Goal: Transaction & Acquisition: Purchase product/service

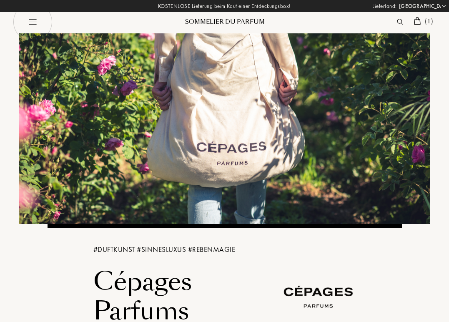
select select "FI"
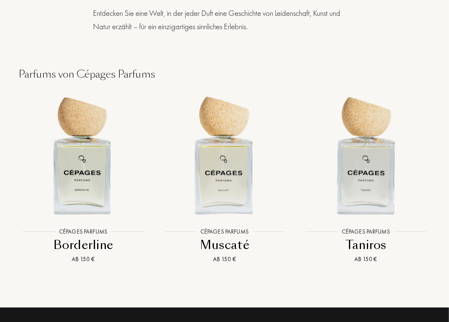
scroll to position [823, 0]
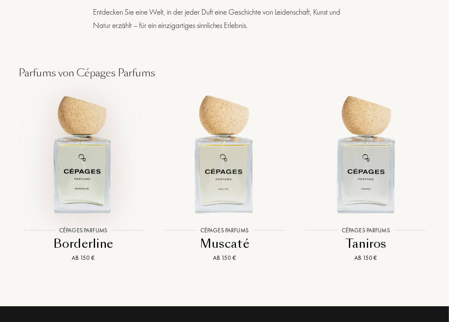
click at [84, 145] on img at bounding box center [83, 153] width 127 height 127
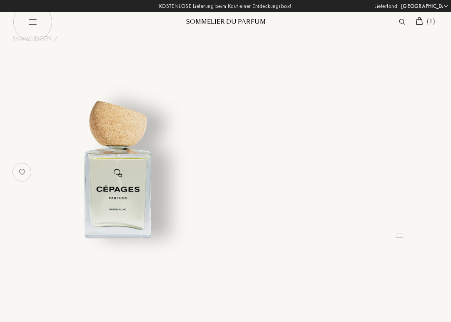
select select "FI"
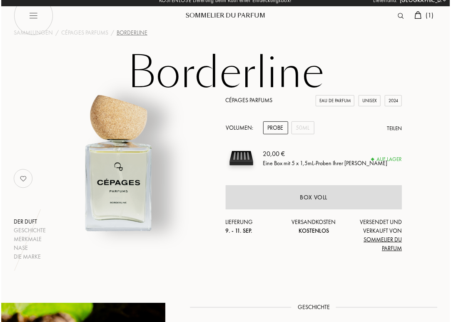
scroll to position [3, 0]
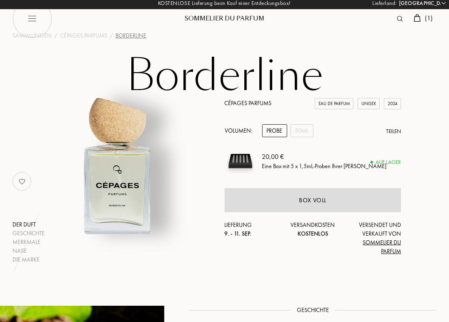
click at [269, 131] on div "Probe" at bounding box center [274, 130] width 25 height 13
click at [430, 20] on span "( 1 )" at bounding box center [429, 18] width 8 height 9
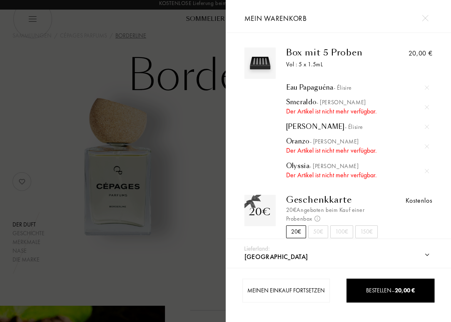
scroll to position [17, 0]
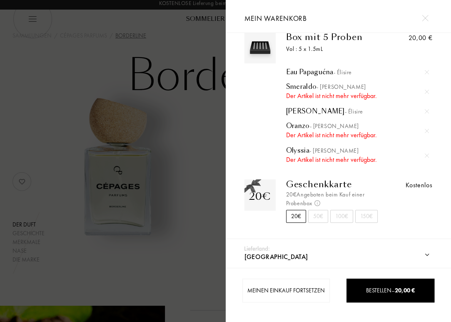
click at [425, 157] on div at bounding box center [427, 155] width 12 height 12
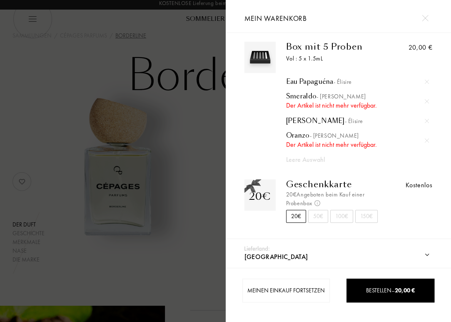
scroll to position [7, 0]
click at [425, 139] on img at bounding box center [427, 140] width 4 height 4
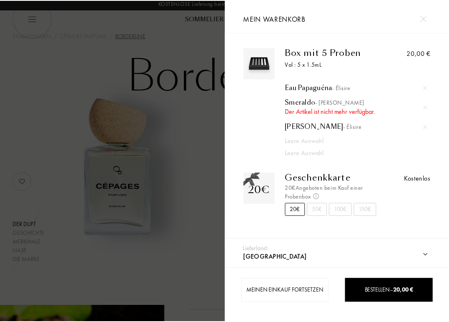
scroll to position [0, 0]
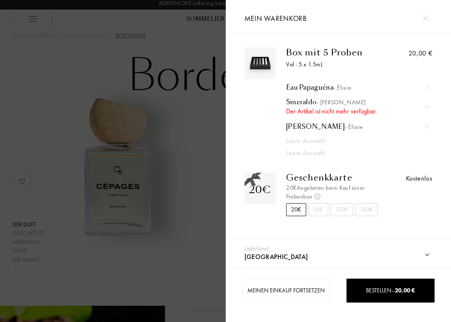
click at [425, 129] on div at bounding box center [427, 126] width 12 height 12
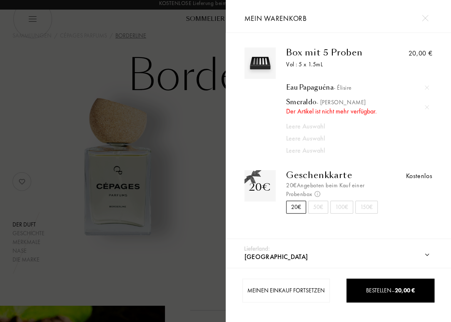
click at [426, 109] on img at bounding box center [427, 107] width 4 height 4
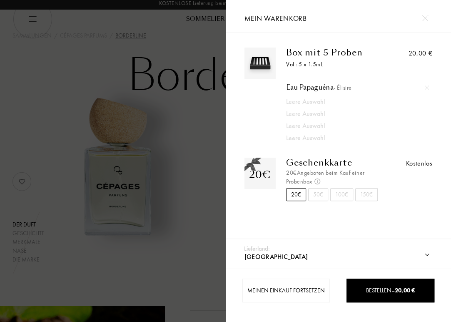
click at [425, 85] on img at bounding box center [427, 87] width 4 height 4
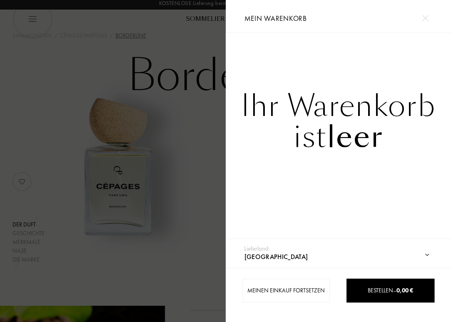
click at [93, 53] on div at bounding box center [113, 161] width 226 height 322
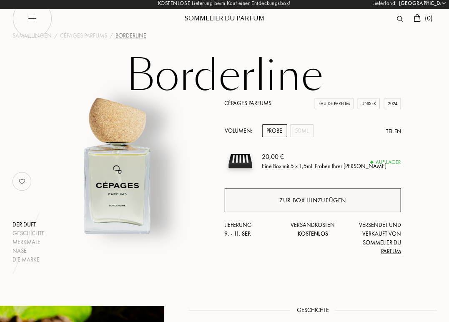
click at [286, 199] on div "Zur Box hinzufügen" at bounding box center [312, 200] width 67 height 10
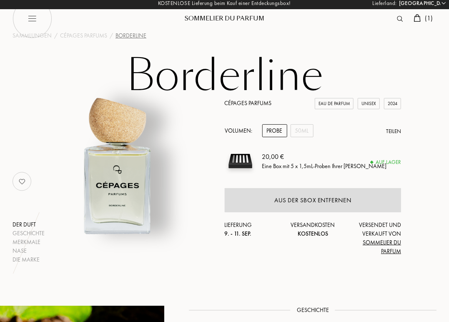
click at [239, 107] on div "Cépages Parfums Eau de Parfum Unisex 2024" at bounding box center [313, 103] width 177 height 9
click at [242, 102] on link "Cépages Parfums" at bounding box center [248, 102] width 47 height 7
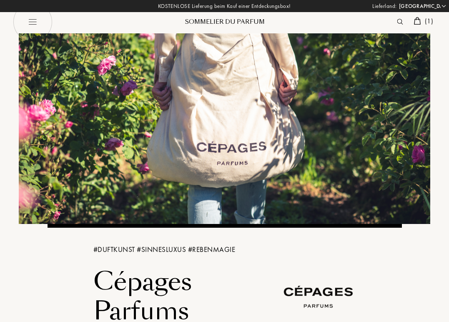
select select "FI"
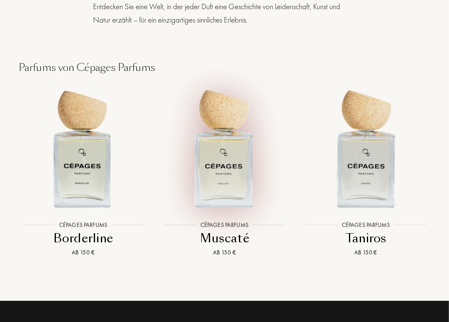
scroll to position [828, 0]
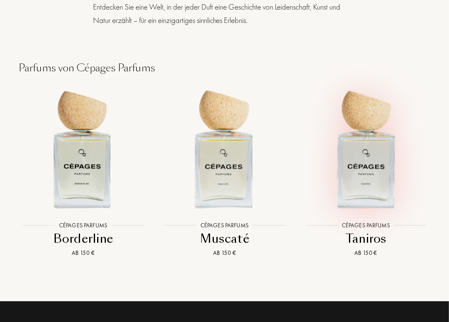
click at [372, 154] on img at bounding box center [365, 148] width 127 height 127
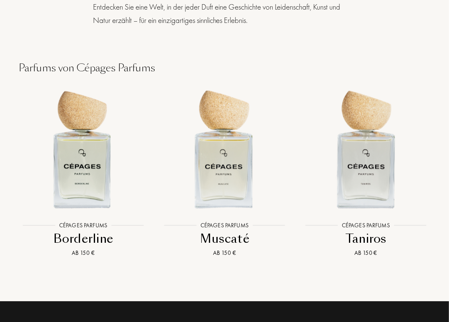
scroll to position [827, 0]
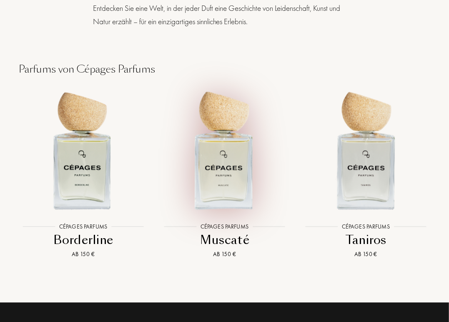
click at [235, 162] on img at bounding box center [224, 149] width 127 height 127
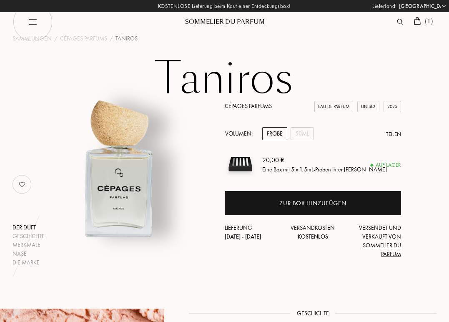
select select "FI"
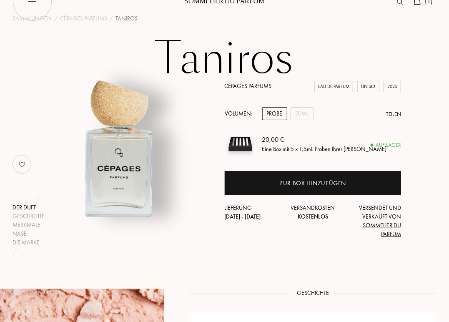
scroll to position [20, 0]
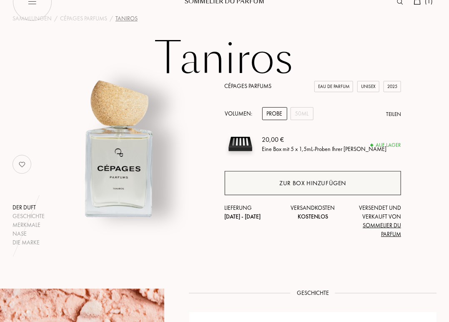
click at [284, 183] on div "Zur Box hinzufügen" at bounding box center [312, 183] width 67 height 10
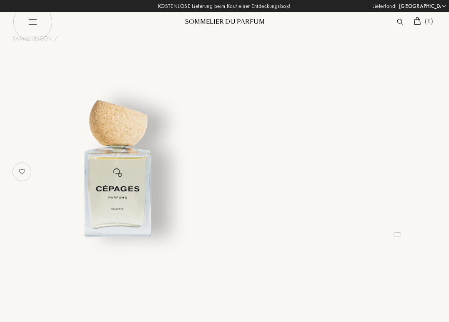
select select "FI"
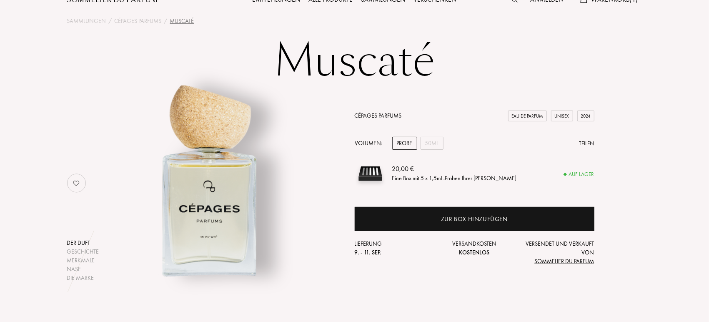
scroll to position [27, 0]
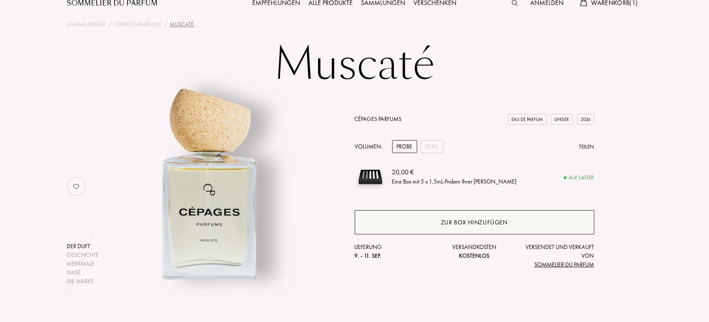
click at [448, 220] on div "Zur Box hinzufügen" at bounding box center [474, 222] width 67 height 10
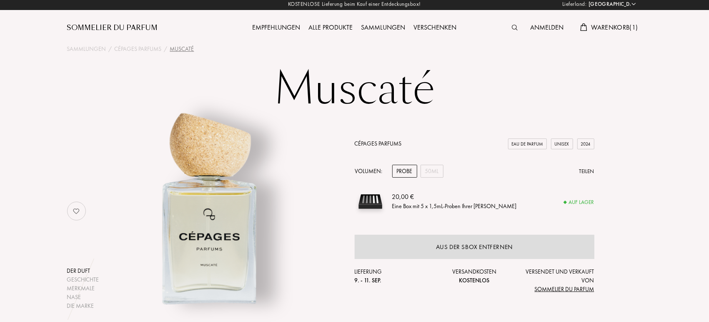
scroll to position [3, 0]
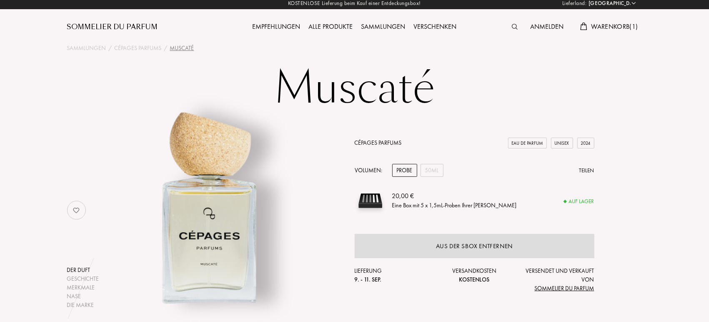
click at [144, 27] on div "Sommelier du Parfum" at bounding box center [112, 27] width 91 height 10
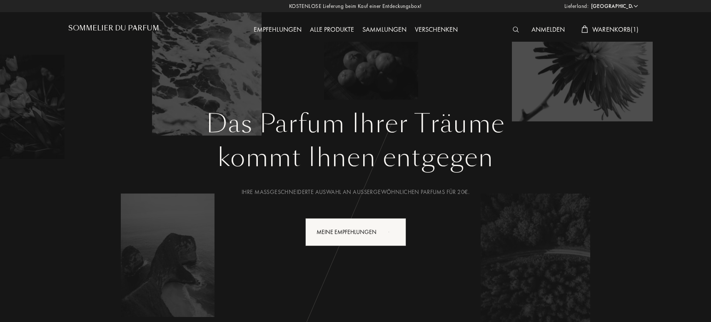
select select "FI"
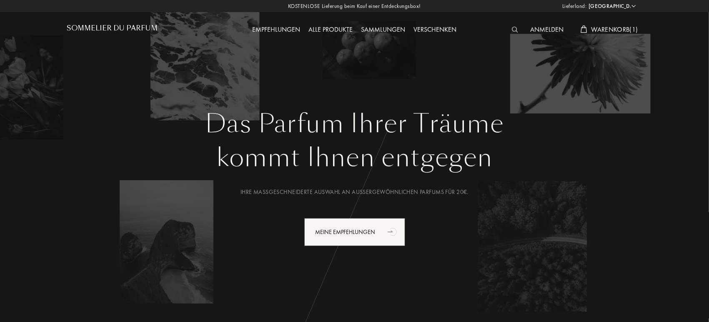
click at [334, 28] on div "Alle Produkte" at bounding box center [331, 30] width 52 height 11
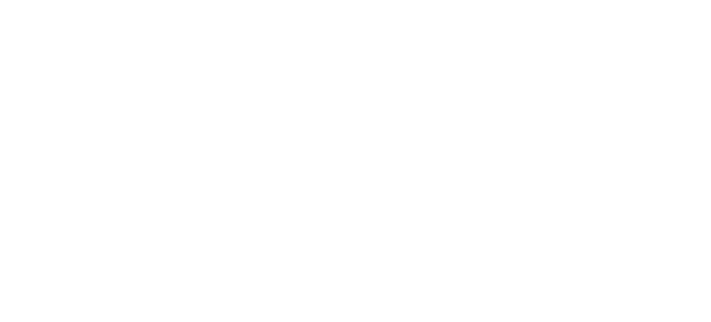
select select "FI"
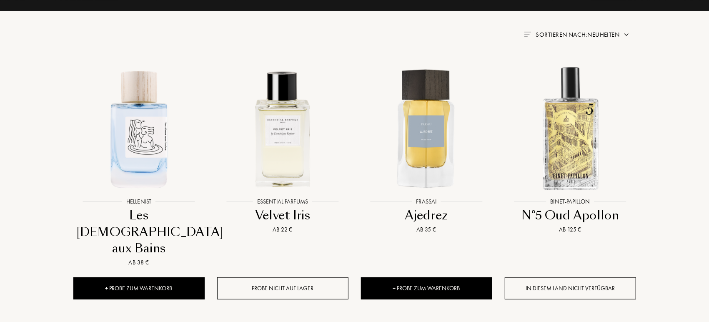
scroll to position [313, 0]
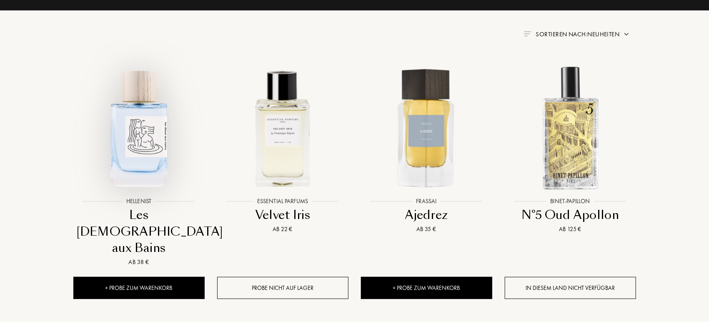
click at [148, 132] on img at bounding box center [139, 128] width 130 height 130
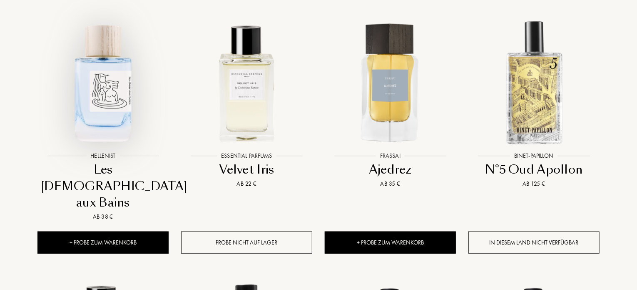
scroll to position [367, 0]
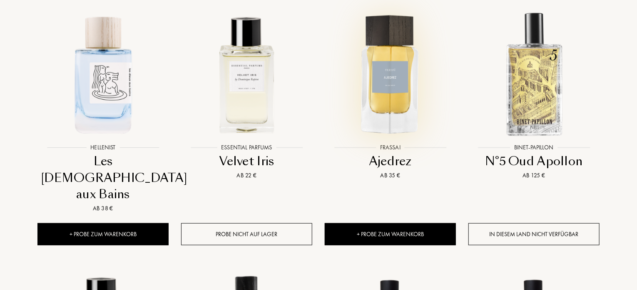
click at [400, 62] on img at bounding box center [391, 74] width 130 height 130
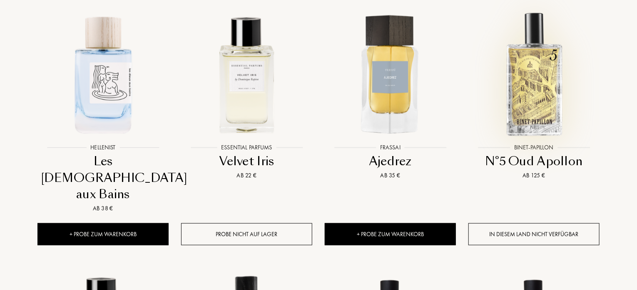
click at [551, 72] on img at bounding box center [535, 74] width 130 height 130
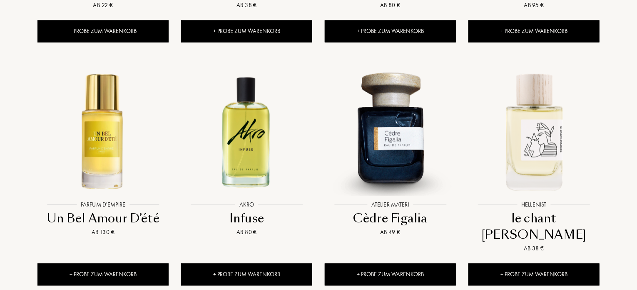
scroll to position [797, 0]
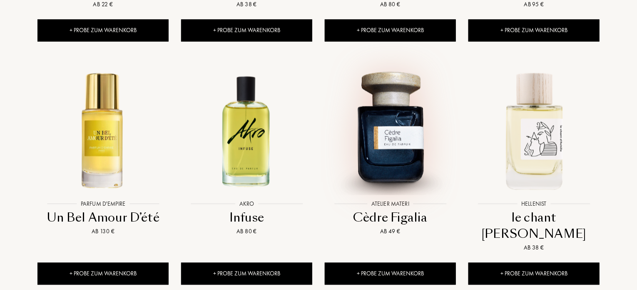
click at [403, 116] on img at bounding box center [391, 130] width 130 height 130
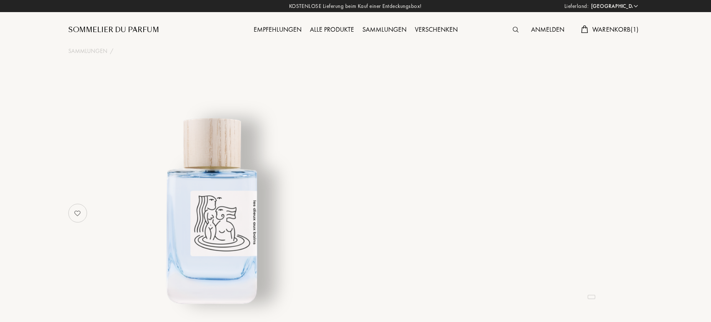
select select "FI"
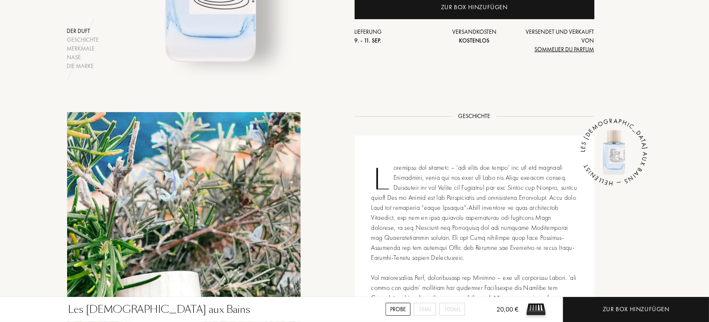
scroll to position [334, 0]
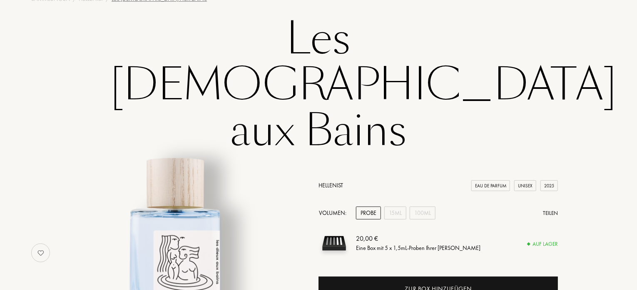
scroll to position [55, 0]
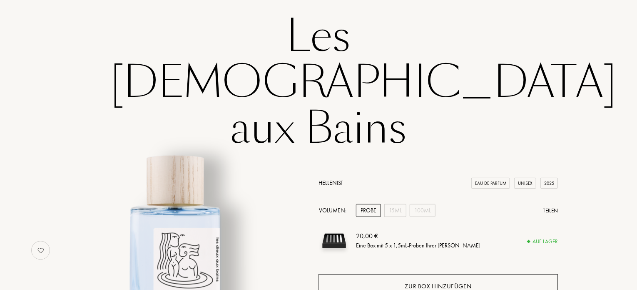
click at [415, 281] on div "Zur Box hinzufügen" at bounding box center [438, 286] width 67 height 10
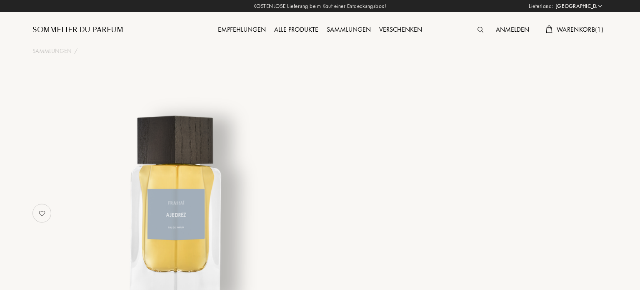
select select "FI"
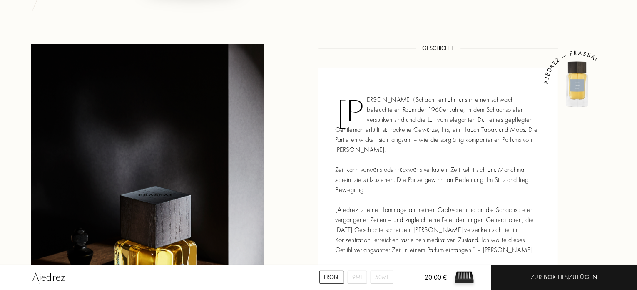
scroll to position [310, 0]
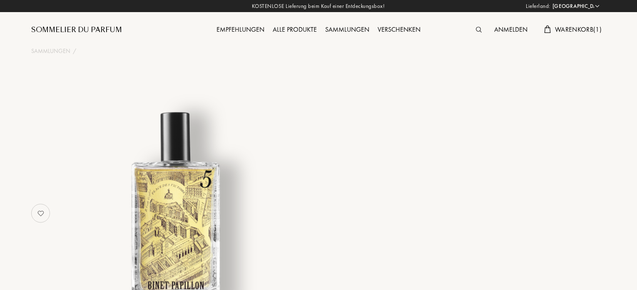
select select "FI"
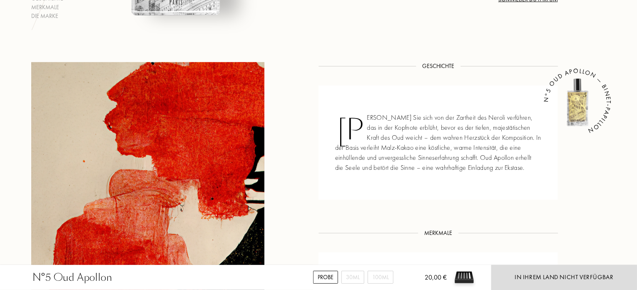
scroll to position [289, 0]
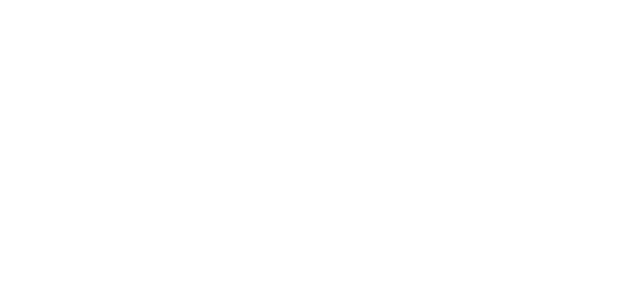
select select "FI"
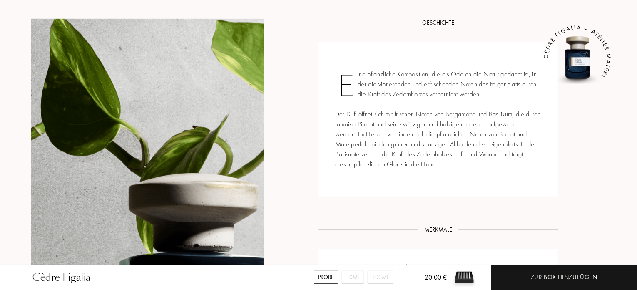
scroll to position [338, 0]
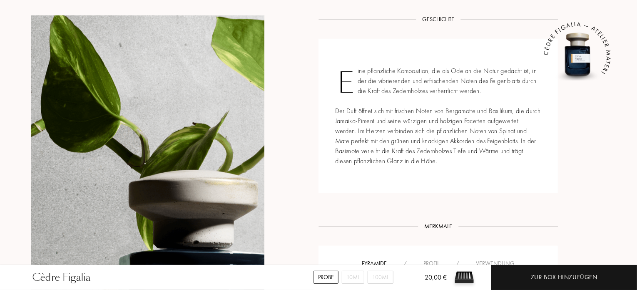
click at [327, 146] on div "Eine pflanzliche Komposition, die als Ode an die Natur gedacht ist, in der die …" at bounding box center [439, 116] width 240 height 154
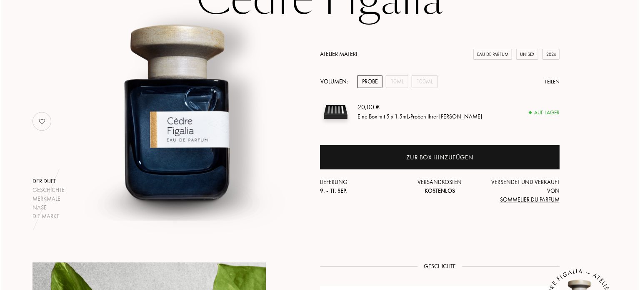
scroll to position [92, 0]
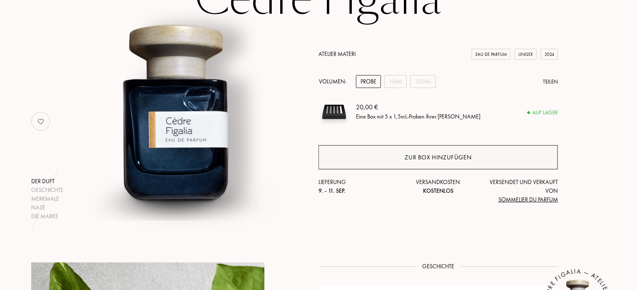
click at [427, 158] on div "Zur Box hinzufügen" at bounding box center [438, 157] width 67 height 10
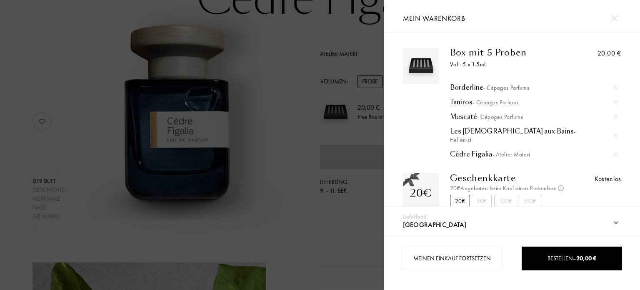
scroll to position [11, 0]
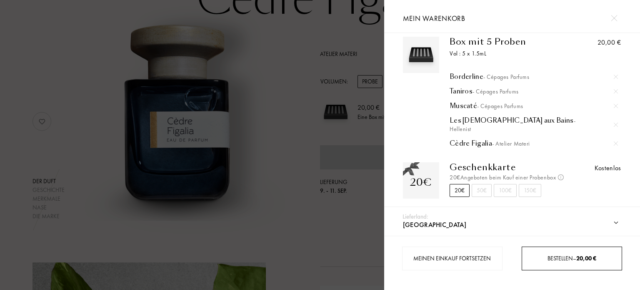
click at [592, 258] on span "20,00 €" at bounding box center [586, 257] width 20 height 7
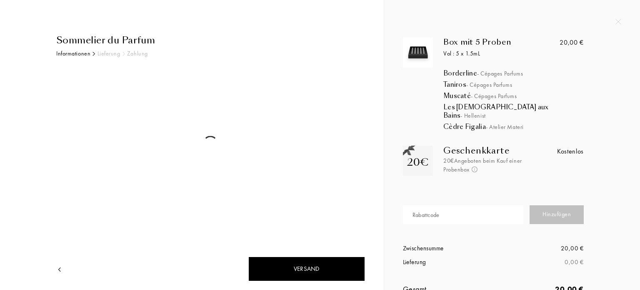
select select "FI"
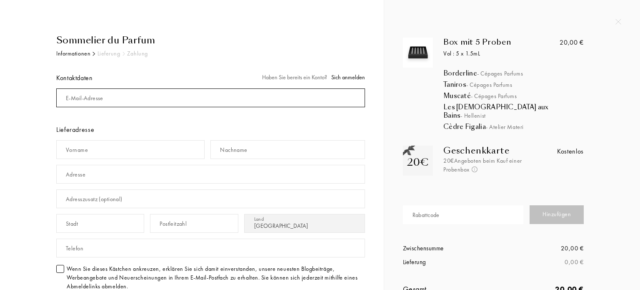
click at [267, 95] on input "mail" at bounding box center [210, 97] width 309 height 19
type input "[EMAIL_ADDRESS][DOMAIN_NAME]"
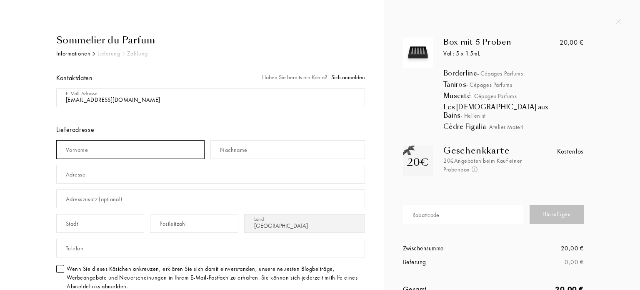
type input "[PERSON_NAME]"
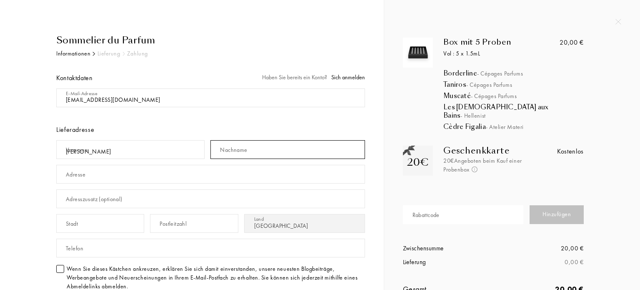
type input "Nykänen"
type input "Hevosenkenkä"
type input "19"
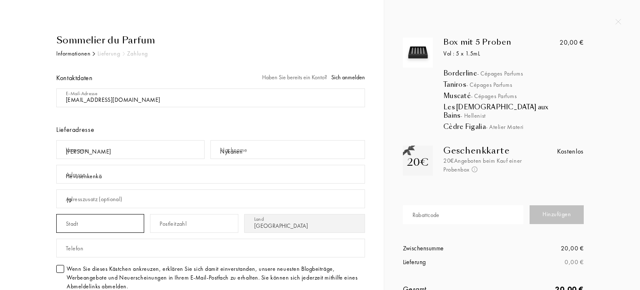
type input "Hinthaara"
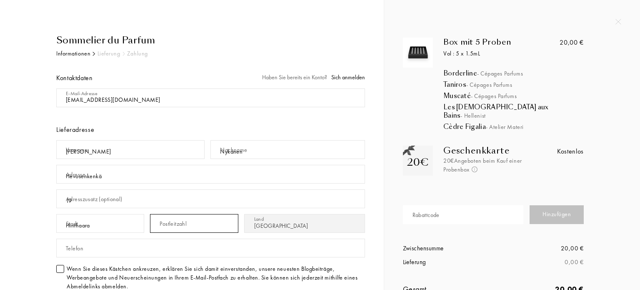
type input "07110"
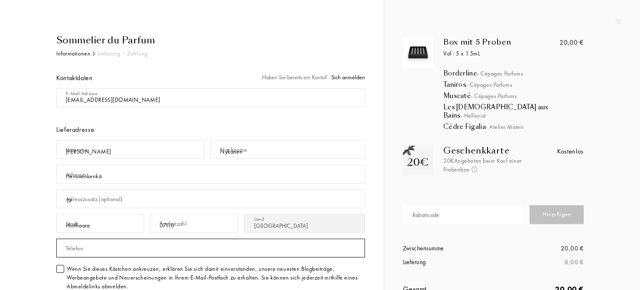
type input "0407798778"
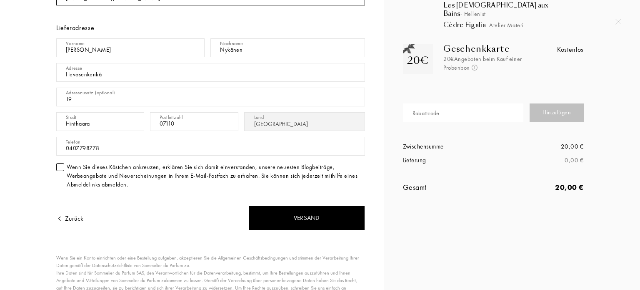
scroll to position [102, 0]
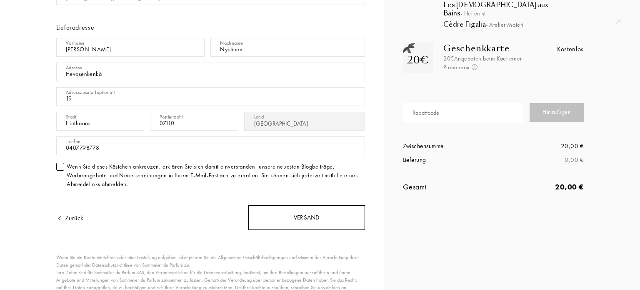
click at [291, 223] on div "Versand" at bounding box center [306, 217] width 117 height 25
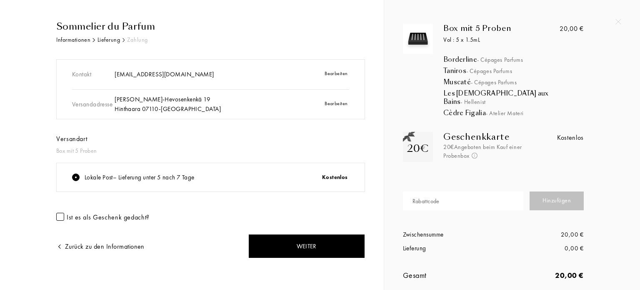
scroll to position [17, 0]
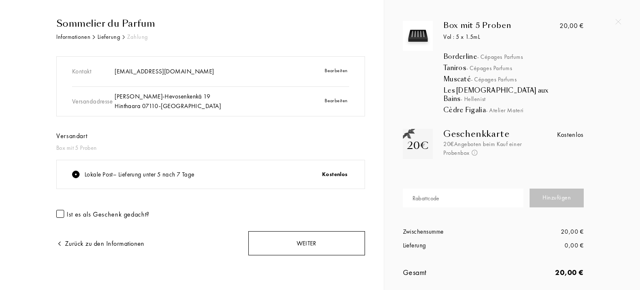
click at [312, 245] on div "Weiter" at bounding box center [306, 243] width 117 height 25
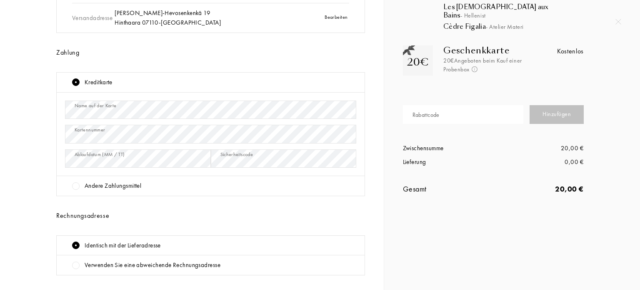
scroll to position [169, 0]
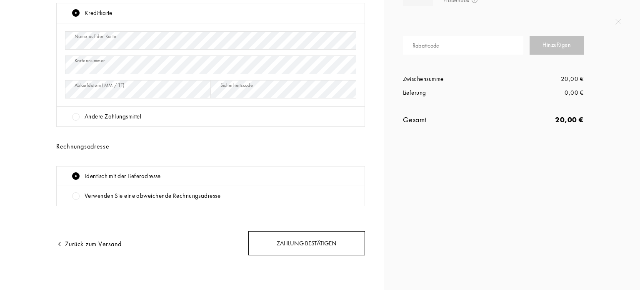
click at [315, 245] on div "Zahlung bestätigen" at bounding box center [306, 243] width 117 height 25
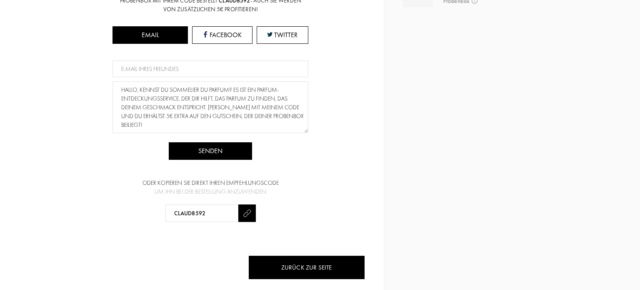
scroll to position [177, 0]
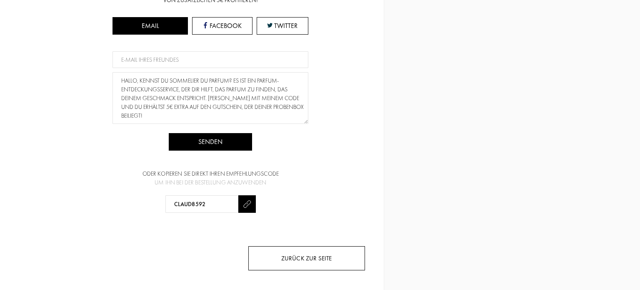
click at [304, 254] on div "Zurück zur Seite" at bounding box center [306, 258] width 117 height 25
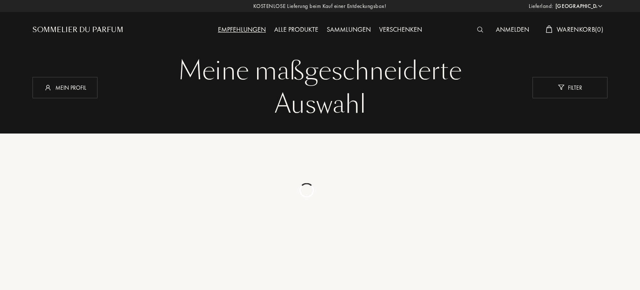
select select "FI"
